Goal: Communication & Community: Share content

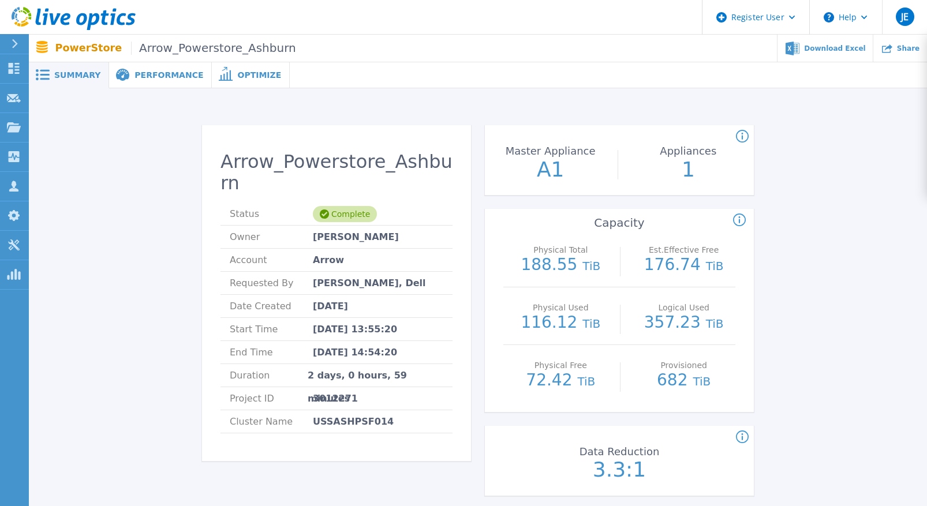
click at [159, 141] on div "Arrow_Powerstore_Ashburn Status Complete Owner [PERSON_NAME] Account Arrow Requ…" at bounding box center [478, 491] width 864 height 768
click at [908, 49] on span "Share" at bounding box center [908, 47] width 23 height 7
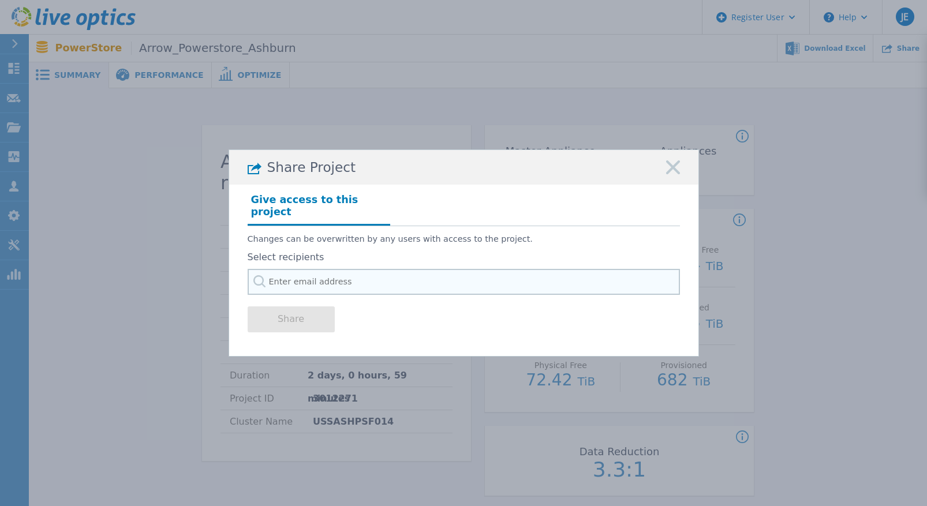
click at [395, 272] on input "text" at bounding box center [464, 282] width 432 height 26
click at [427, 275] on input "text" at bounding box center [464, 282] width 432 height 26
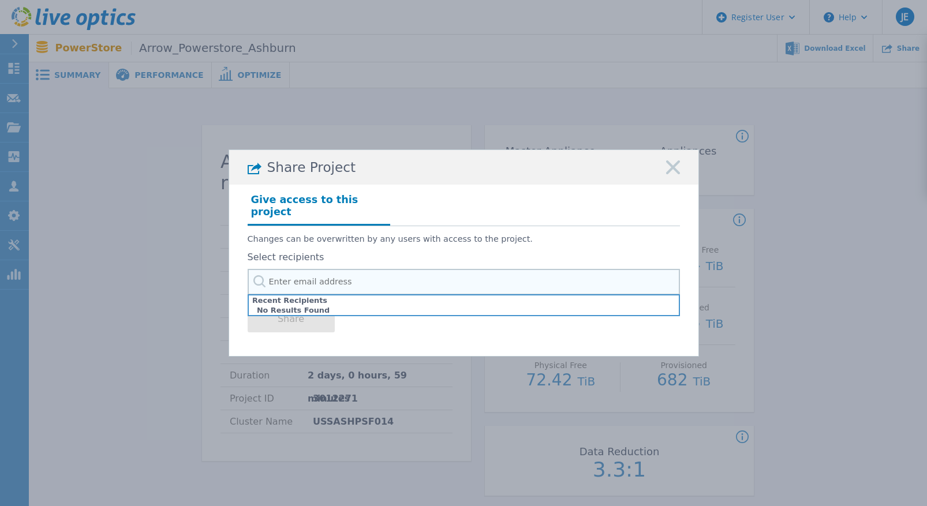
paste input "[EMAIL_ADDRESS][DOMAIN_NAME]"
type input "[EMAIL_ADDRESS][DOMAIN_NAME]"
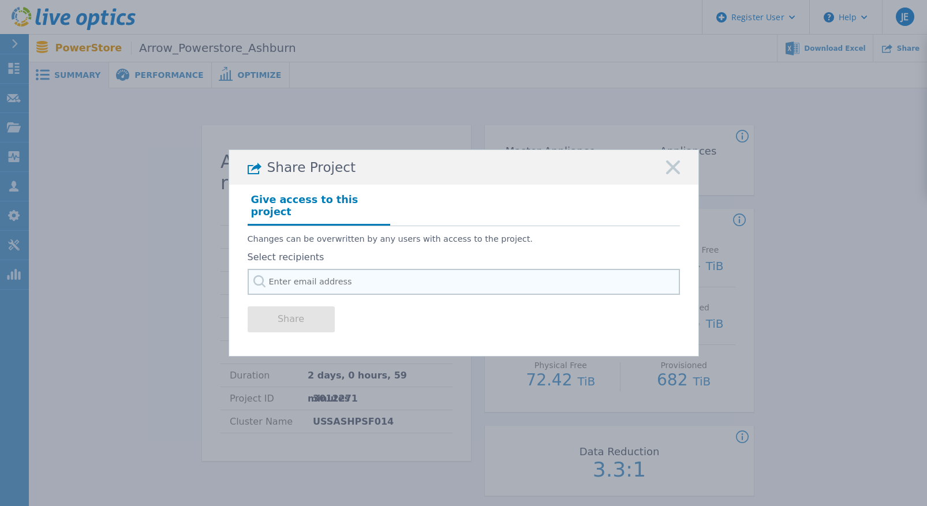
click at [385, 280] on input "text" at bounding box center [464, 282] width 432 height 26
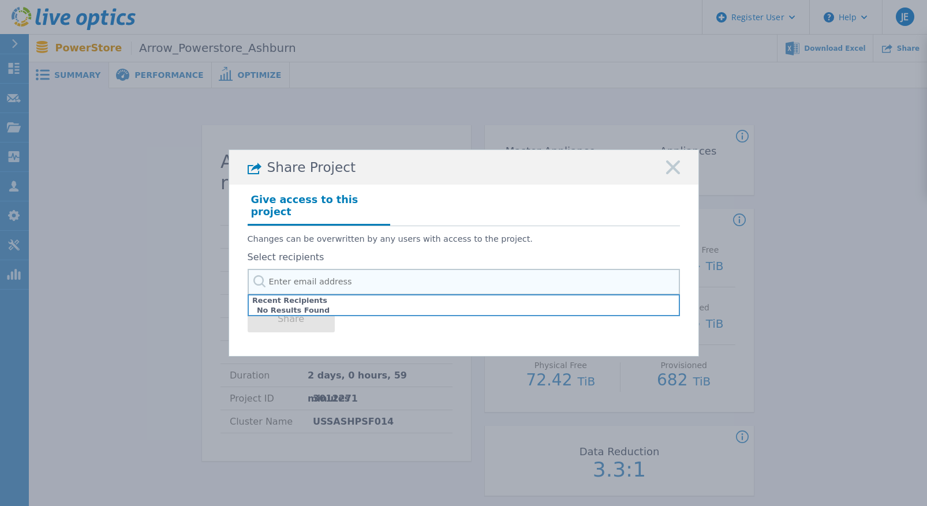
paste input "[EMAIL_ADDRESS][DOMAIN_NAME]"
drag, startPoint x: 377, startPoint y: 275, endPoint x: 245, endPoint y: 277, distance: 132.2
click at [245, 277] on div "Give access to this project Changes can be overwritten by any users with access…" at bounding box center [463, 266] width 469 height 162
type input "[EMAIL_ADDRESS][DOMAIN_NAME]"
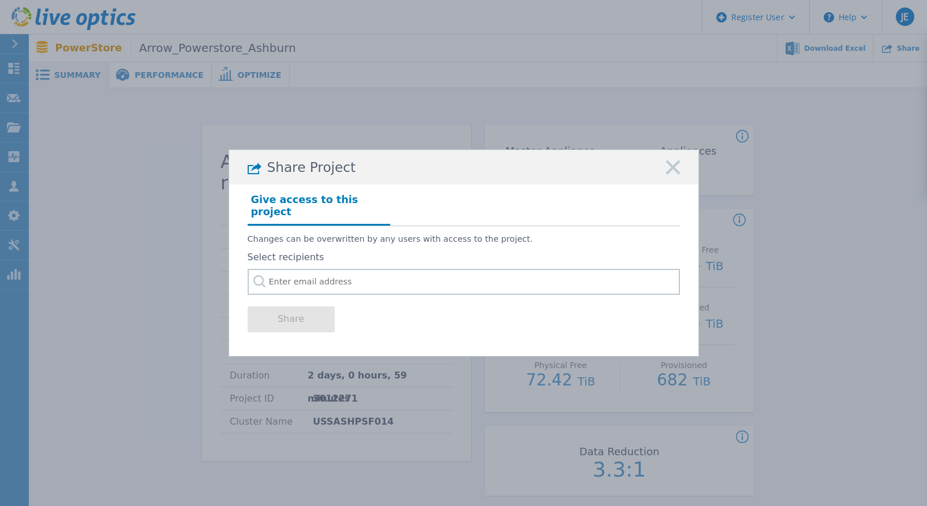
click at [680, 172] on div "Share Project" at bounding box center [463, 167] width 469 height 35
click at [672, 176] on rect at bounding box center [673, 167] width 15 height 15
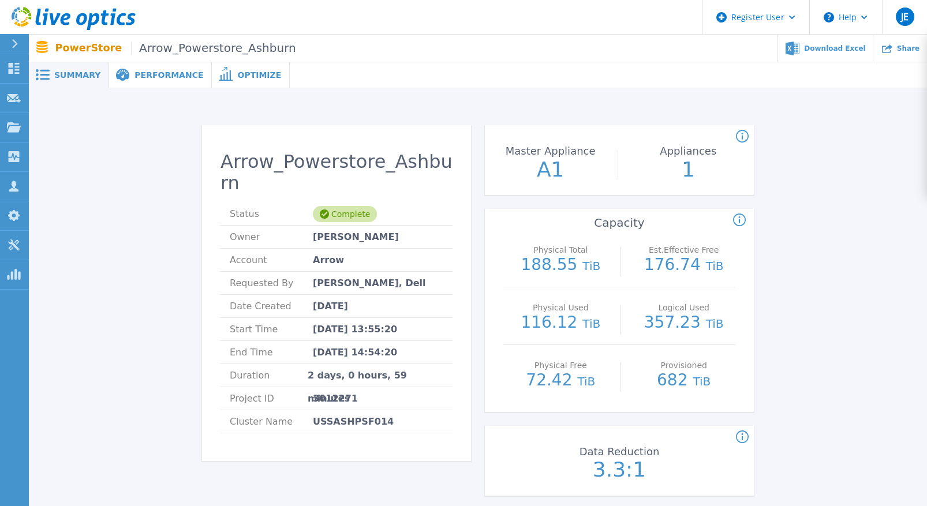
click at [131, 161] on div "Arrow_Powerstore_Ashburn Status Complete Owner [PERSON_NAME] Account Arrow Requ…" at bounding box center [478, 491] width 864 height 768
click at [6, 73] on link "Dashboard Dashboard" at bounding box center [14, 68] width 29 height 29
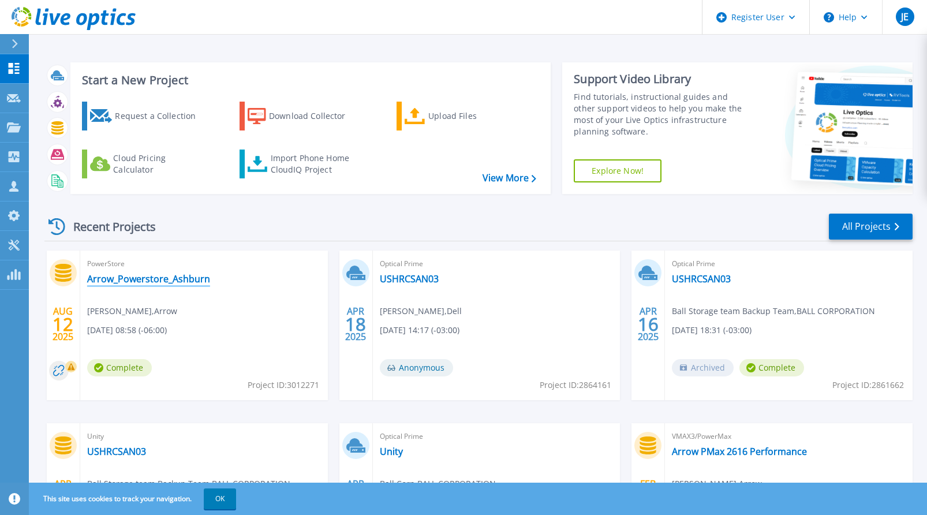
click at [145, 285] on link "Arrow_Powerstore_Ashburn" at bounding box center [148, 279] width 123 height 12
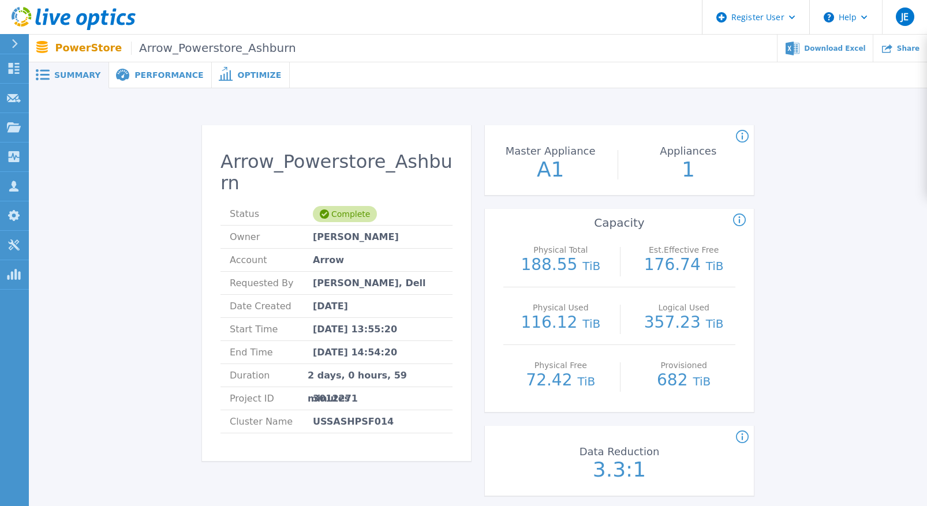
click at [138, 214] on div "Arrow_Powerstore_Ashburn Status Complete Owner [PERSON_NAME] Account Arrow Requ…" at bounding box center [478, 491] width 864 height 768
drag, startPoint x: 94, startPoint y: 148, endPoint x: 169, endPoint y: 212, distance: 98.6
click at [94, 148] on div "Arrow_Powerstore_Ashburn Status Complete Owner [PERSON_NAME] Account Arrow Requ…" at bounding box center [478, 491] width 864 height 768
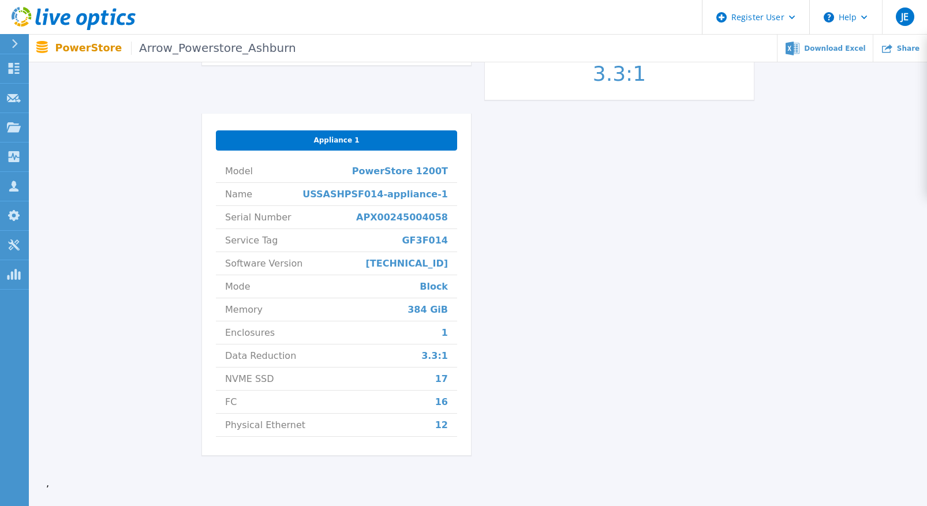
scroll to position [475, 0]
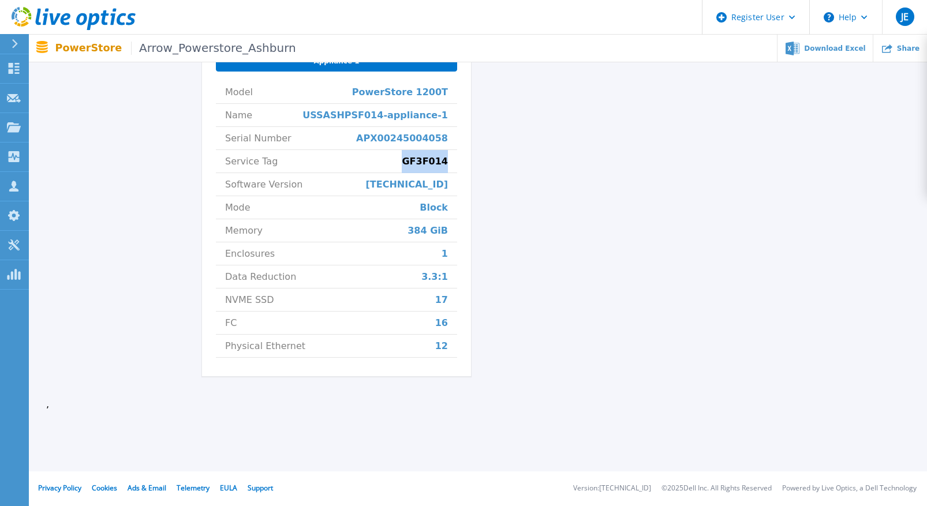
drag, startPoint x: 408, startPoint y: 165, endPoint x: 450, endPoint y: 165, distance: 42.1
click at [450, 165] on li "Service Tag GF3F014" at bounding box center [336, 161] width 241 height 23
copy span "GF3F014"
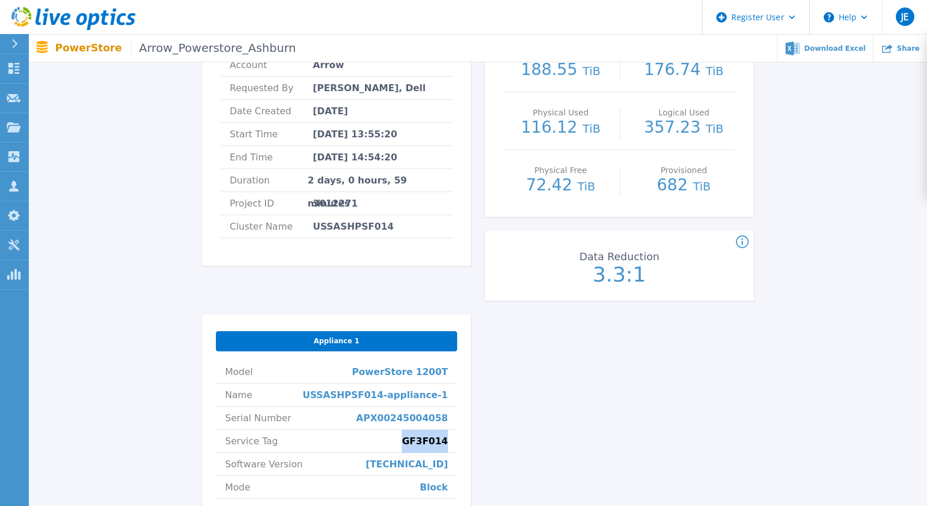
scroll to position [0, 0]
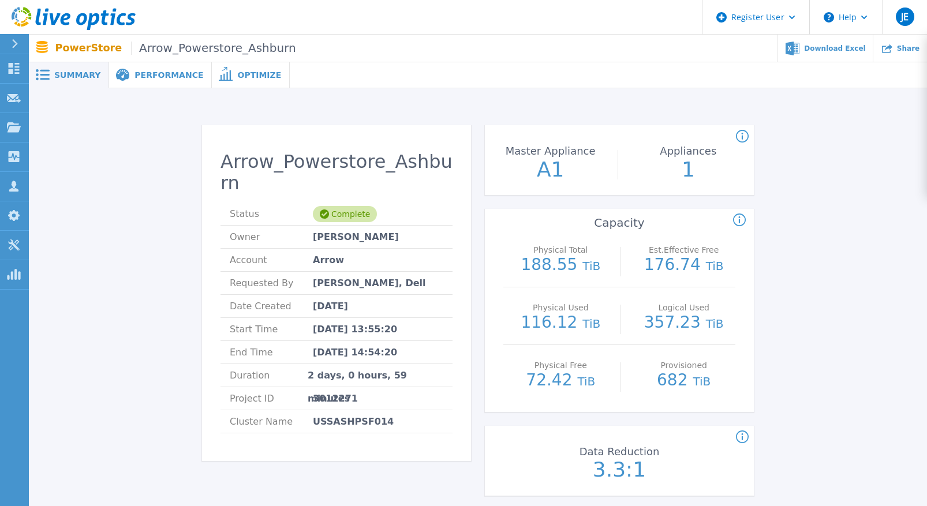
click at [873, 275] on div "Arrow_Powerstore_Ashburn Status Complete Owner [PERSON_NAME] Account Arrow Requ…" at bounding box center [478, 491] width 864 height 768
